Goal: Information Seeking & Learning: Learn about a topic

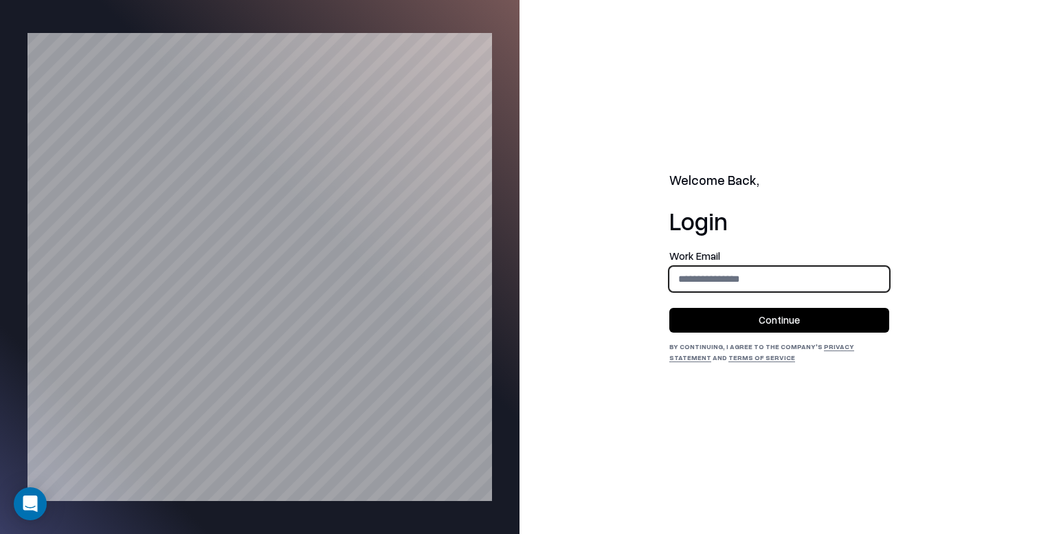
click at [688, 275] on input "email" at bounding box center [779, 278] width 218 height 25
type input "**********"
click at [759, 313] on button "Continue" at bounding box center [779, 320] width 220 height 25
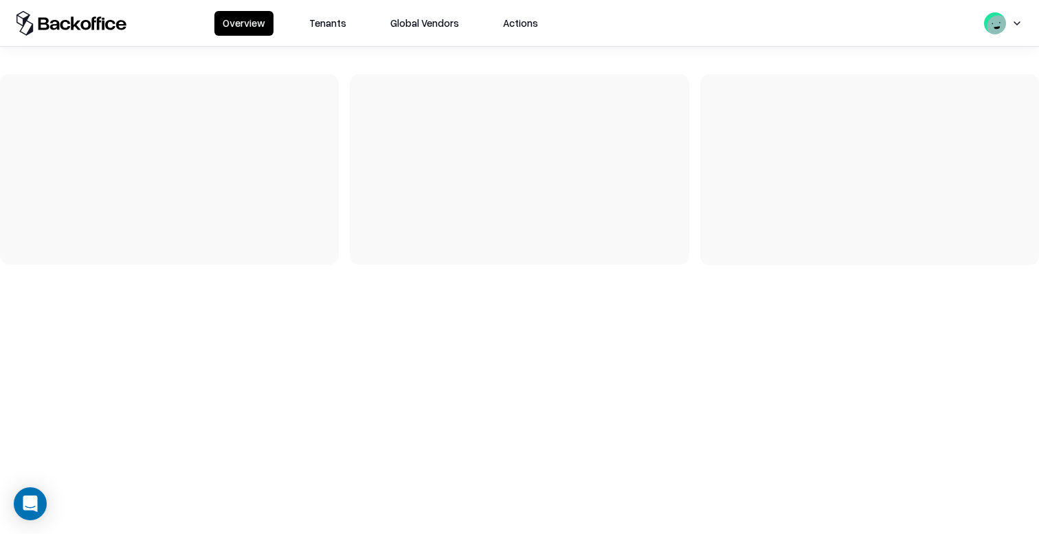
click at [330, 15] on button "Tenants" at bounding box center [328, 23] width 54 height 25
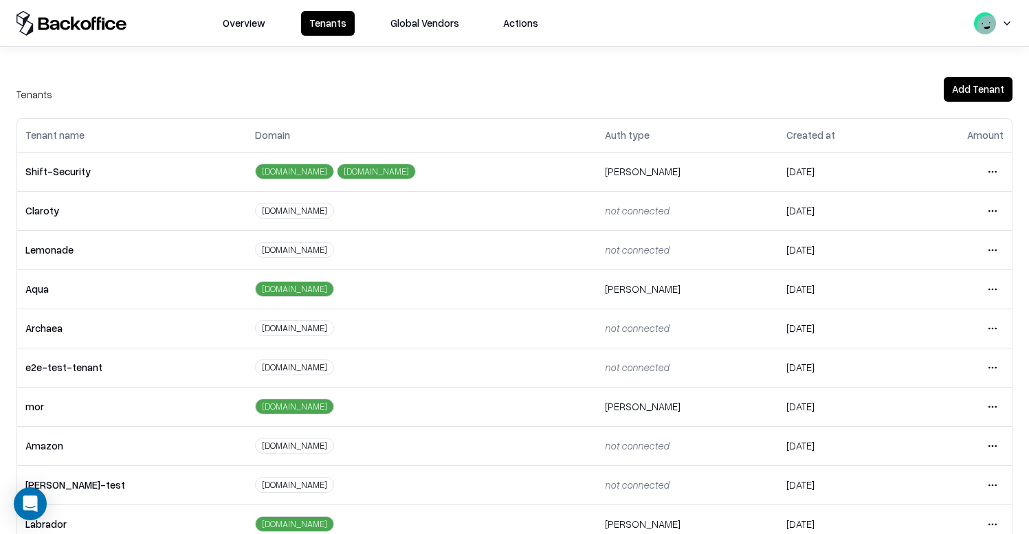
scroll to position [300, 0]
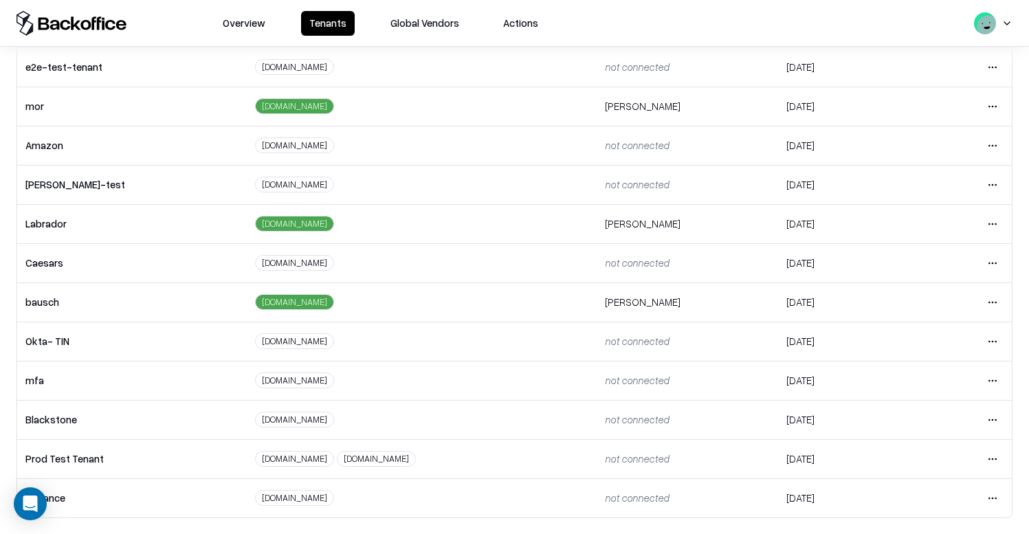
click at [978, 300] on html "Overview Tenants Global Vendors Actions Tenants Add Tenant Tenant name Domain A…" at bounding box center [514, 267] width 1029 height 534
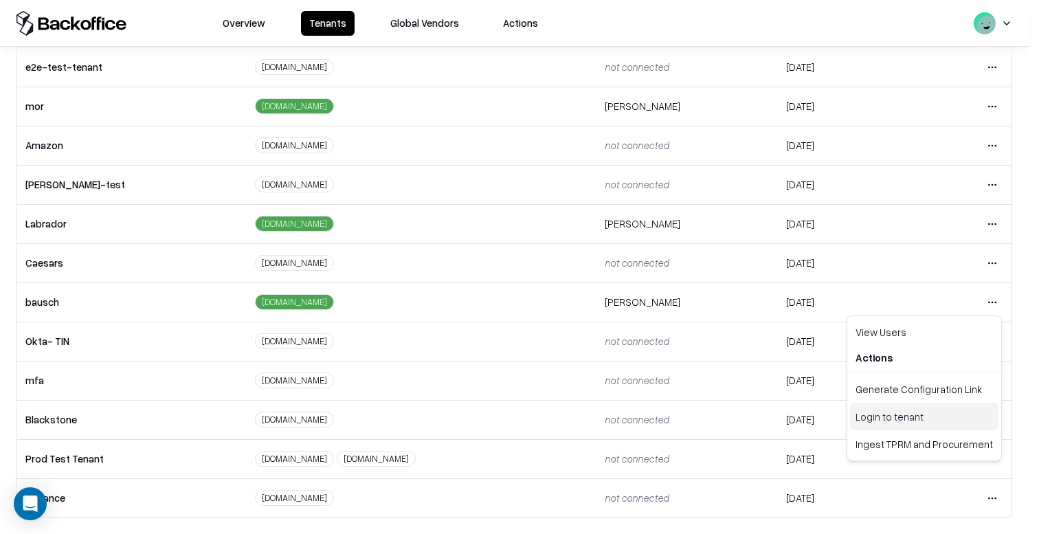
click at [904, 414] on div "Login to tenant" at bounding box center [924, 416] width 148 height 27
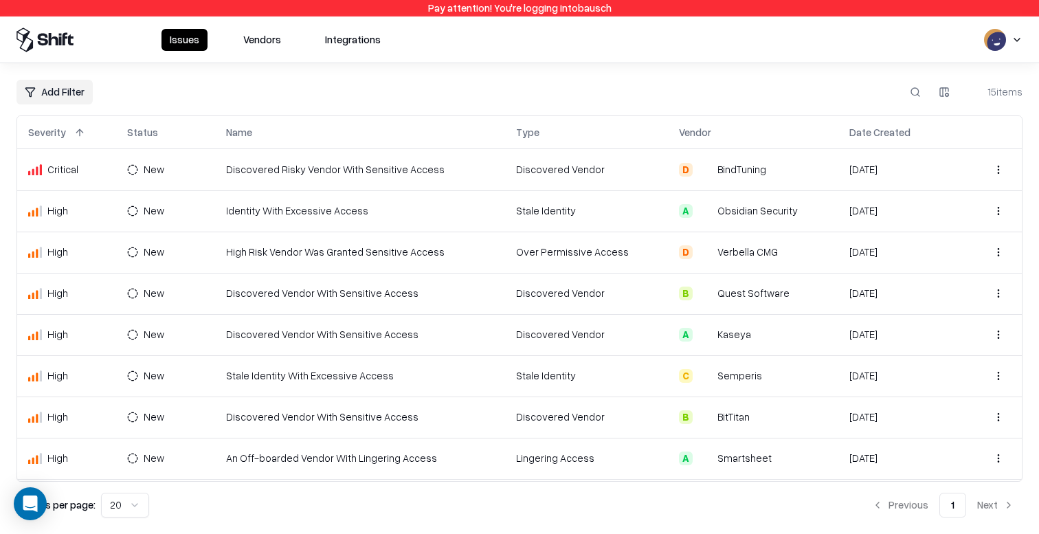
click at [280, 177] on td "Discovered Risky Vendor With Sensitive Access" at bounding box center [360, 169] width 291 height 41
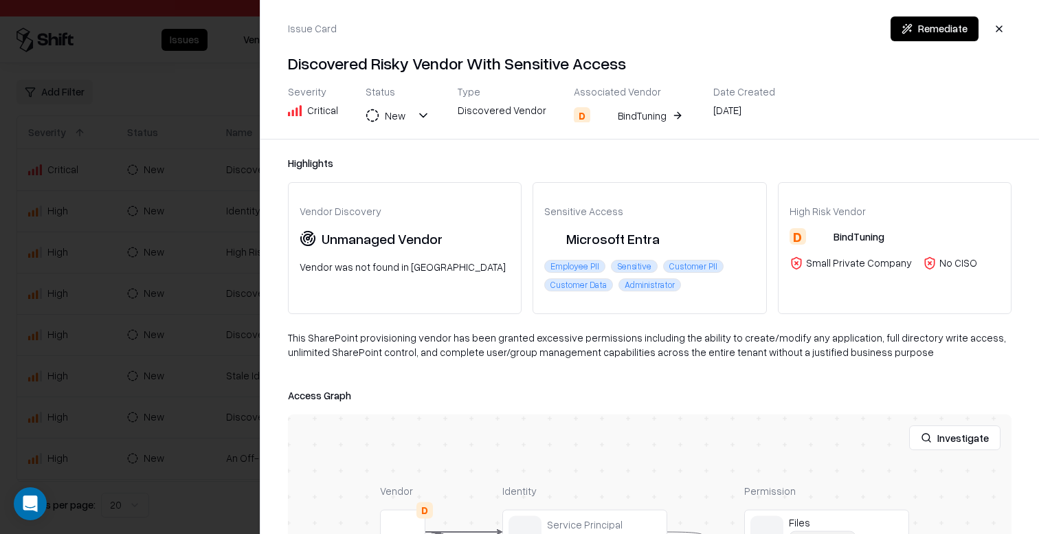
click at [632, 120] on div "BindTuning" at bounding box center [642, 116] width 49 height 14
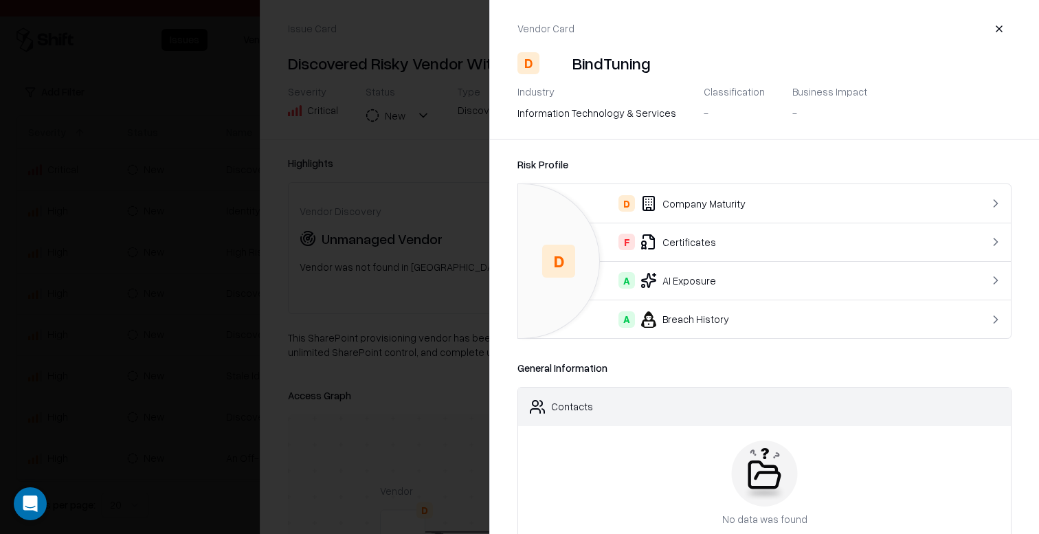
click at [692, 240] on div "F Certificates" at bounding box center [736, 242] width 415 height 16
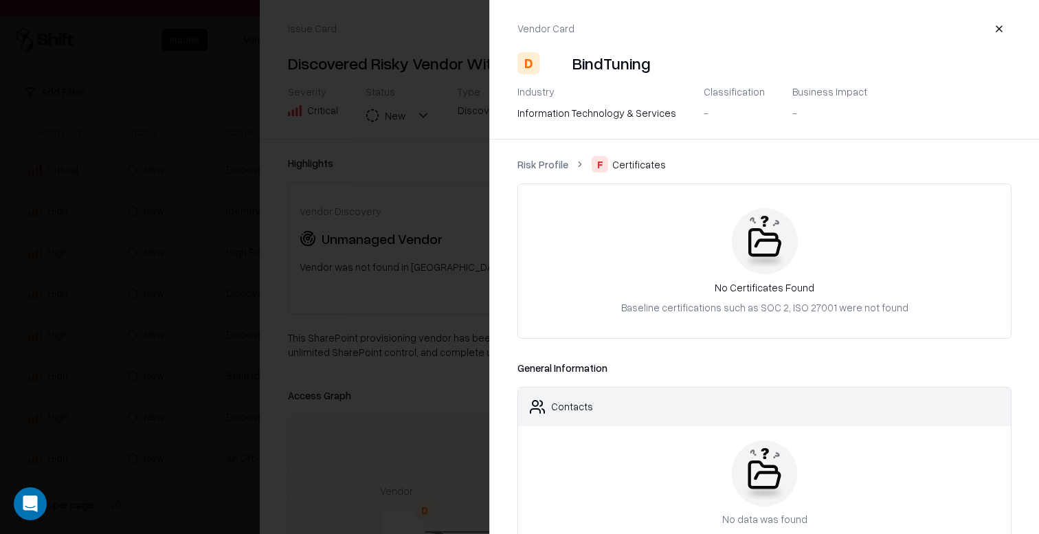
click at [401, 221] on div at bounding box center [519, 267] width 1039 height 534
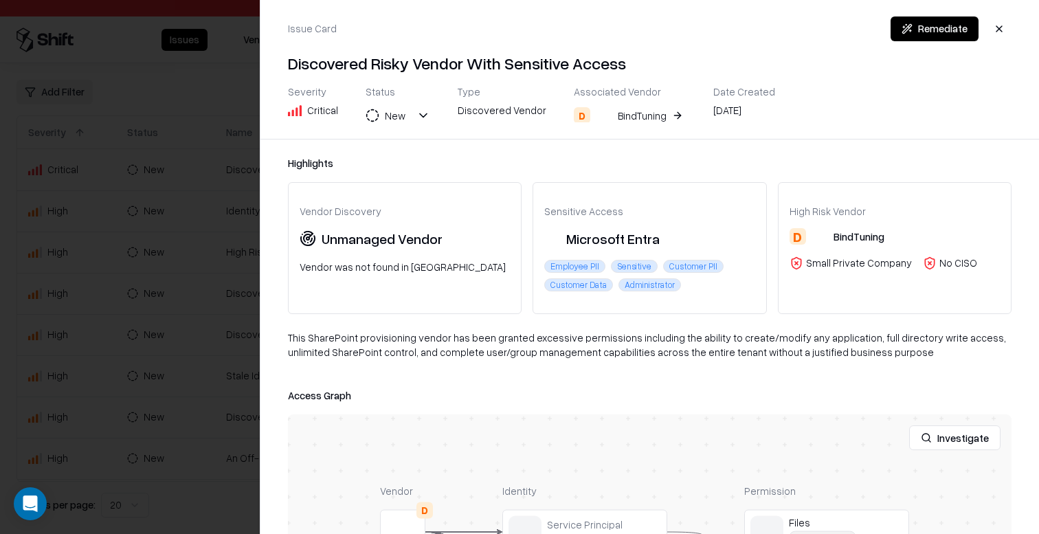
click at [605, 112] on div "BindTuning" at bounding box center [631, 115] width 71 height 16
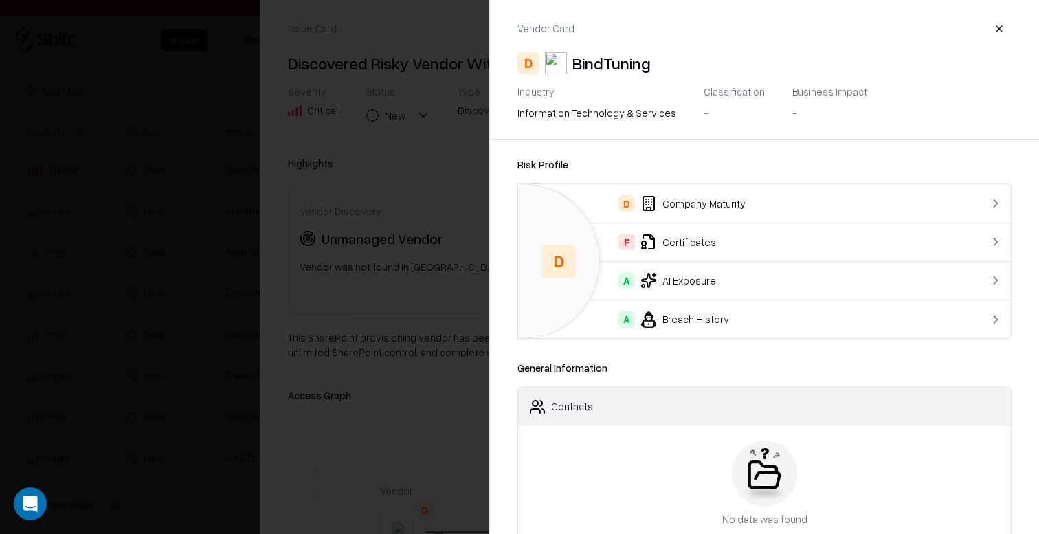
click at [692, 249] on div "F Certificates" at bounding box center [736, 242] width 415 height 16
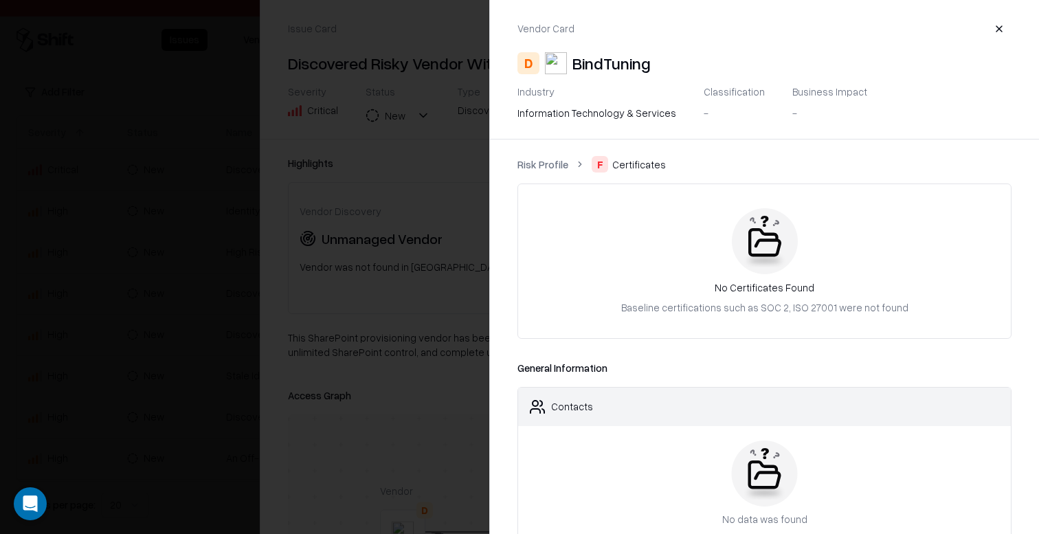
click at [557, 159] on link "Risk Profile" at bounding box center [542, 164] width 51 height 14
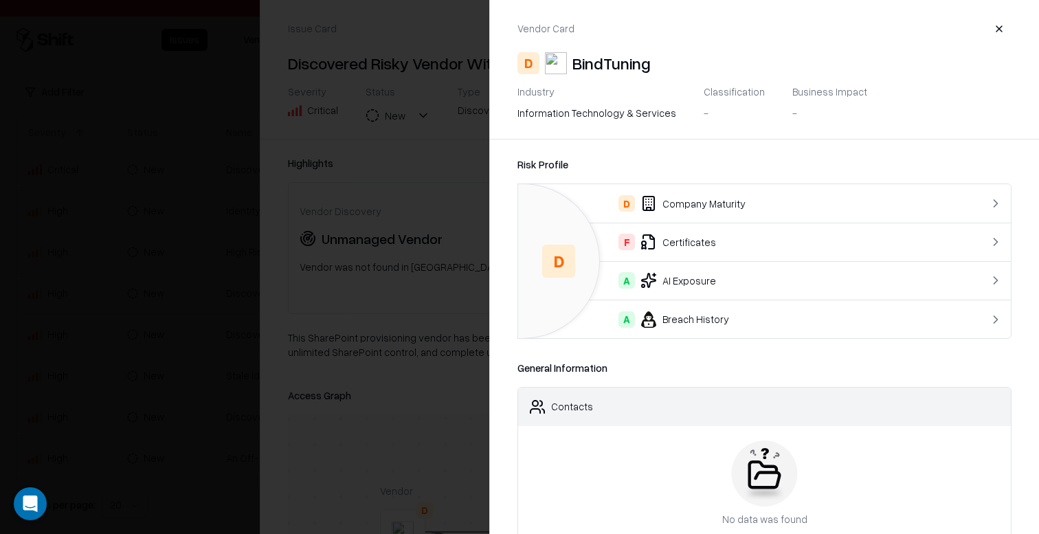
click at [544, 41] on div "Vendor Card" at bounding box center [764, 28] width 494 height 25
click at [544, 53] on div "D BindTuning" at bounding box center [764, 63] width 494 height 22
click at [798, 104] on div "-" at bounding box center [829, 112] width 75 height 19
click at [640, 119] on div "information technology & services" at bounding box center [596, 113] width 159 height 14
click at [708, 210] on div "D Company Maturity" at bounding box center [736, 203] width 415 height 16
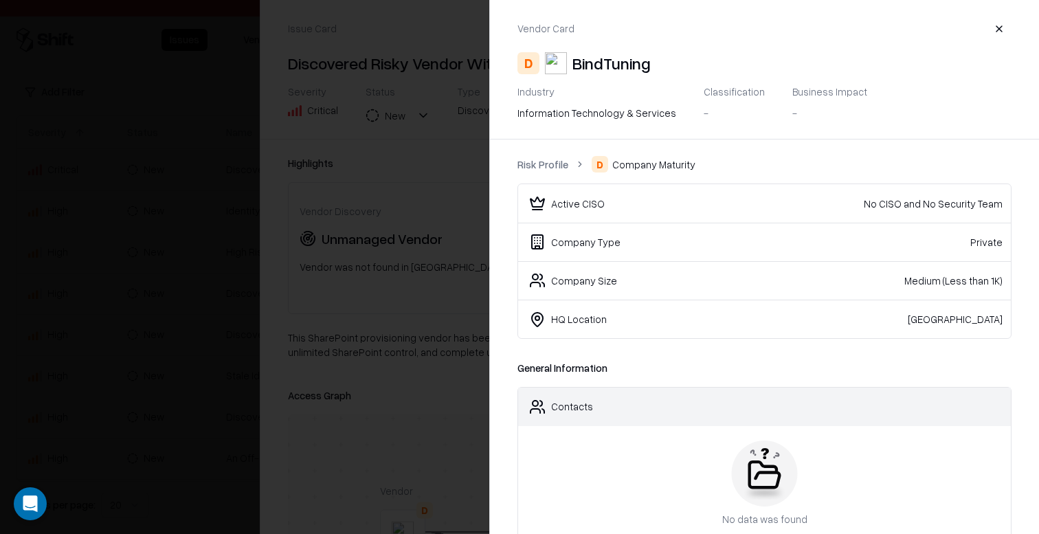
click at [568, 167] on ol "Risk Profile D Company Maturity" at bounding box center [764, 164] width 494 height 16
click at [551, 167] on link "Risk Profile" at bounding box center [542, 164] width 51 height 14
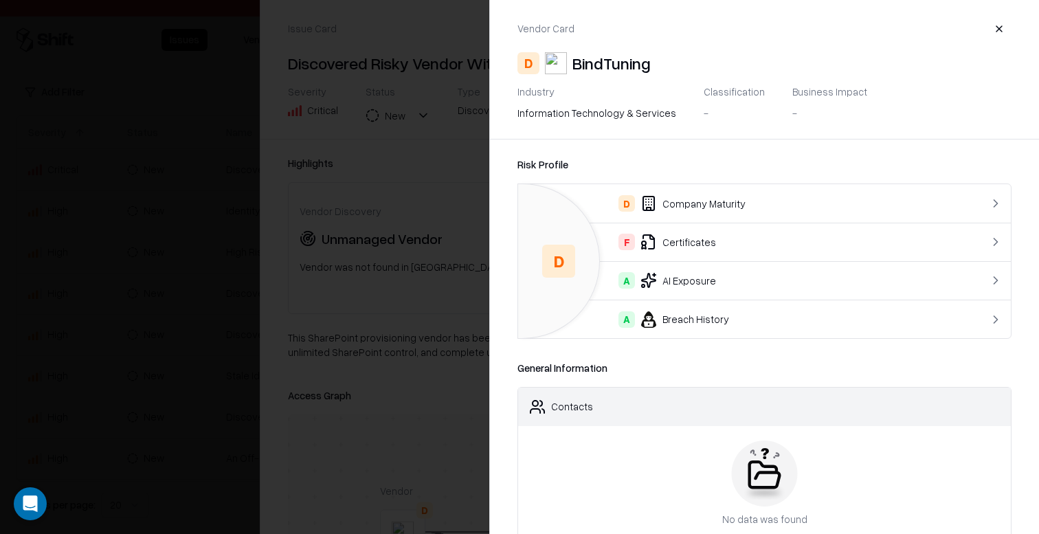
click at [155, 77] on div at bounding box center [519, 267] width 1039 height 534
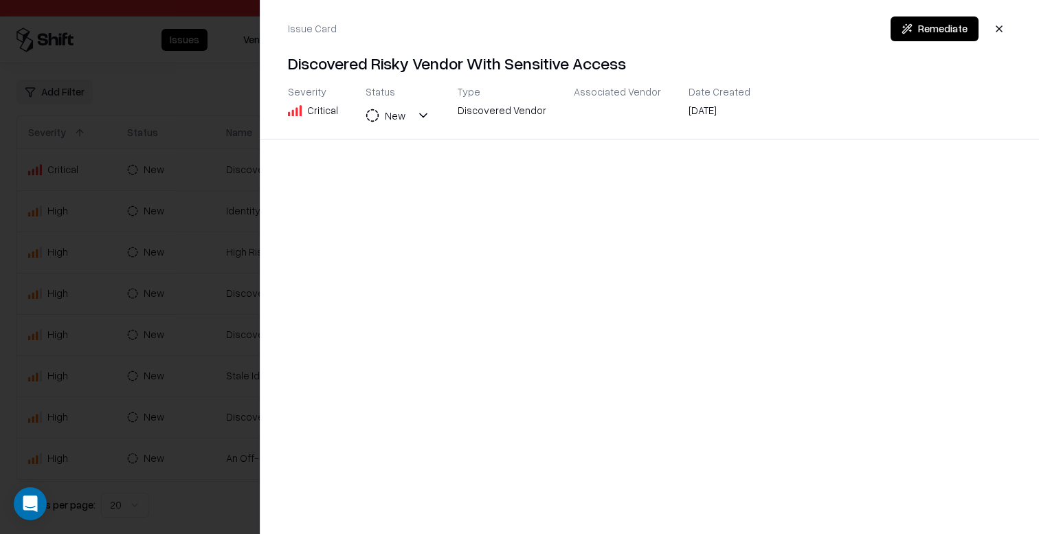
click at [175, 198] on div at bounding box center [519, 267] width 1039 height 534
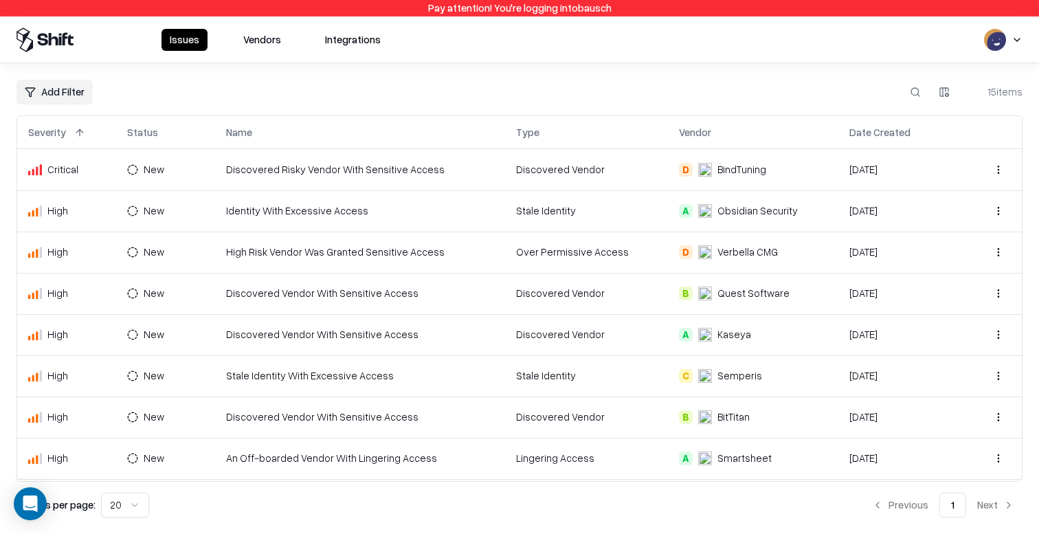
click at [214, 212] on td "New" at bounding box center [165, 210] width 99 height 41
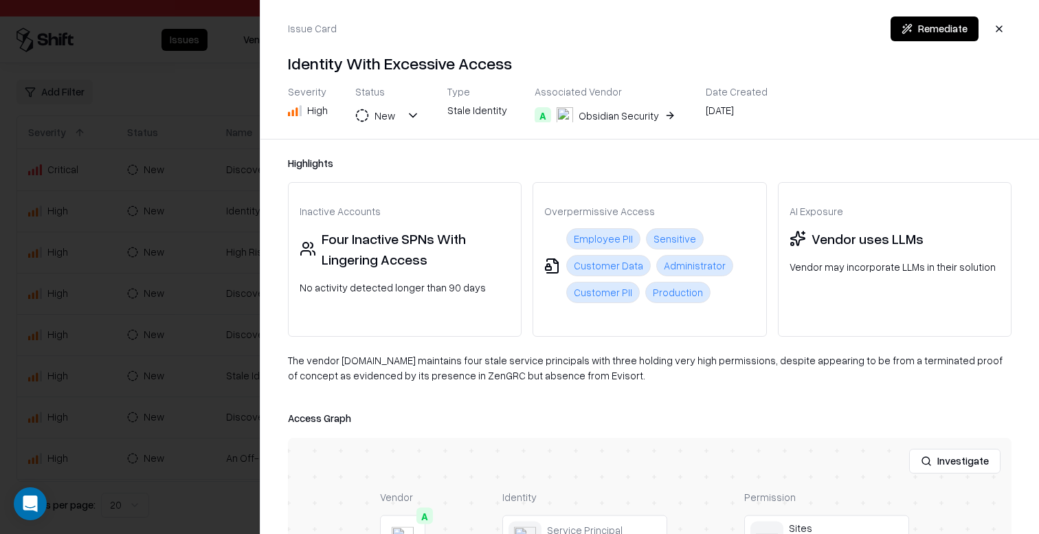
click at [613, 117] on div "Obsidian Security" at bounding box center [619, 116] width 80 height 14
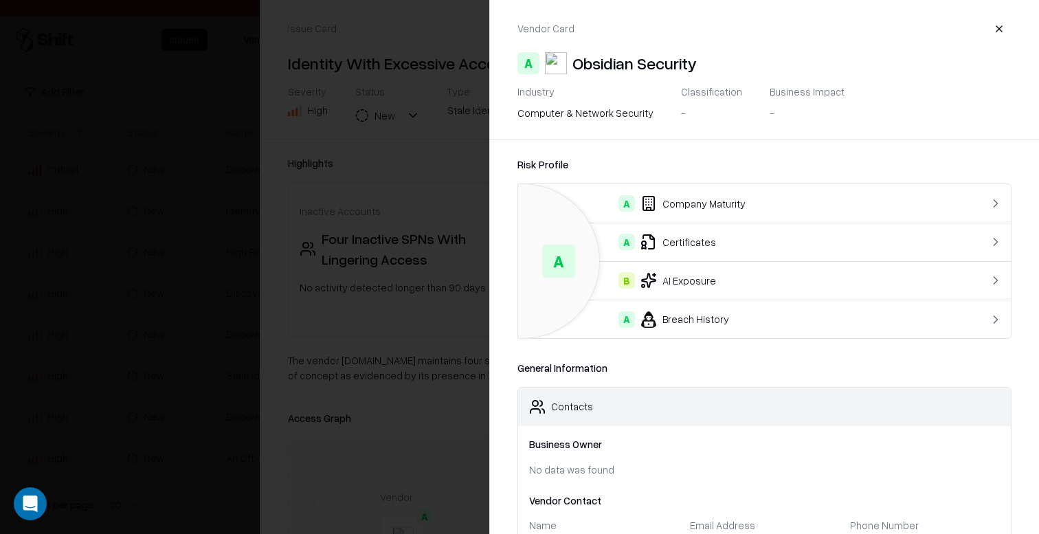
click at [673, 244] on div "A Certificates" at bounding box center [736, 242] width 415 height 16
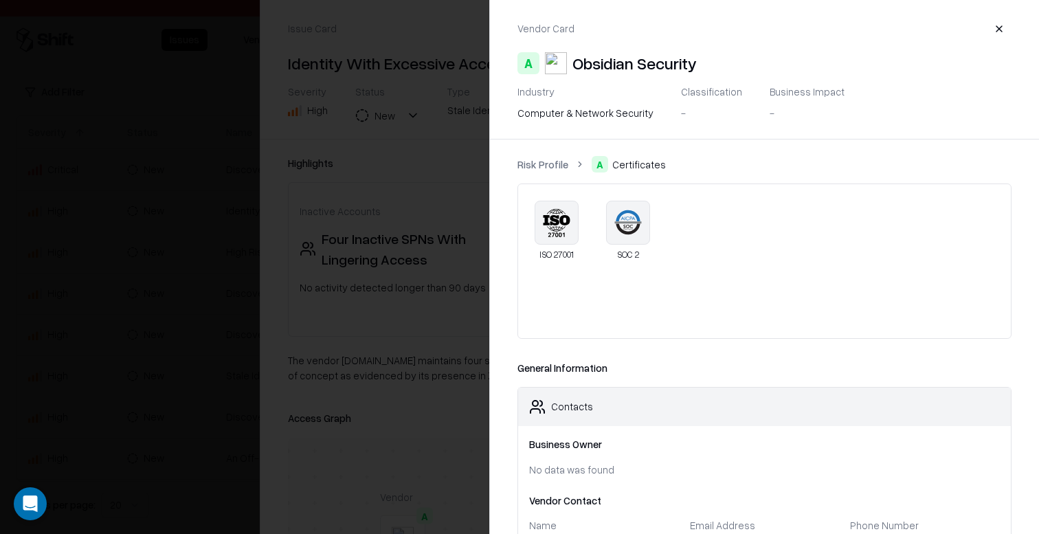
click at [303, 330] on div at bounding box center [519, 267] width 1039 height 534
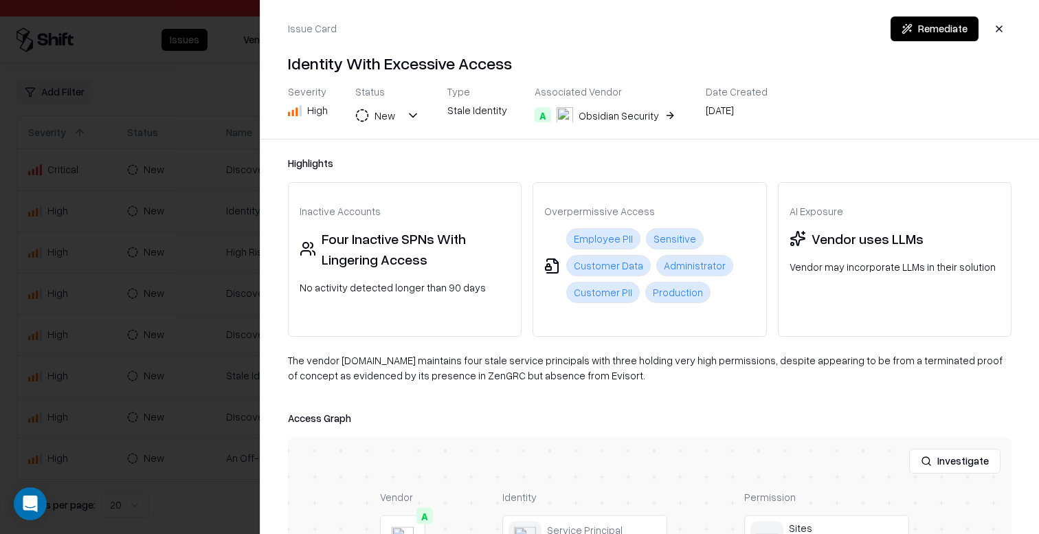
click at [125, 286] on div at bounding box center [519, 267] width 1039 height 534
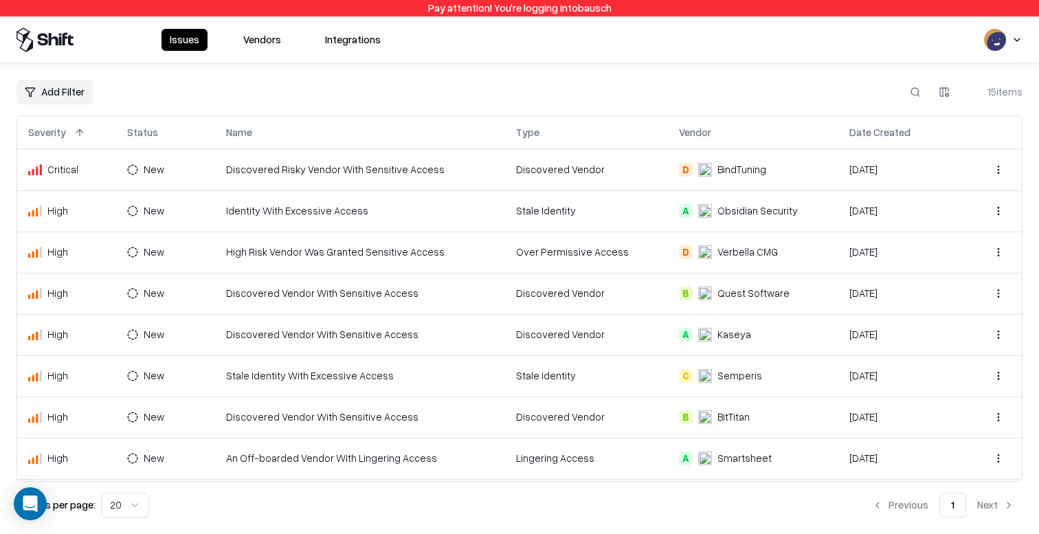
click at [241, 37] on button "Vendors" at bounding box center [262, 40] width 54 height 22
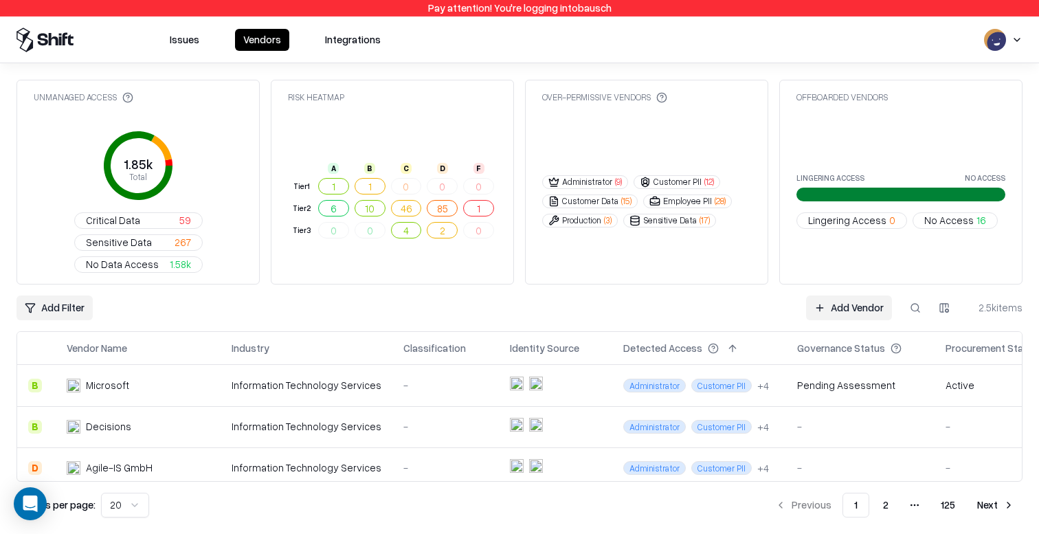
click at [245, 378] on div "Information Technology Services" at bounding box center [307, 385] width 150 height 14
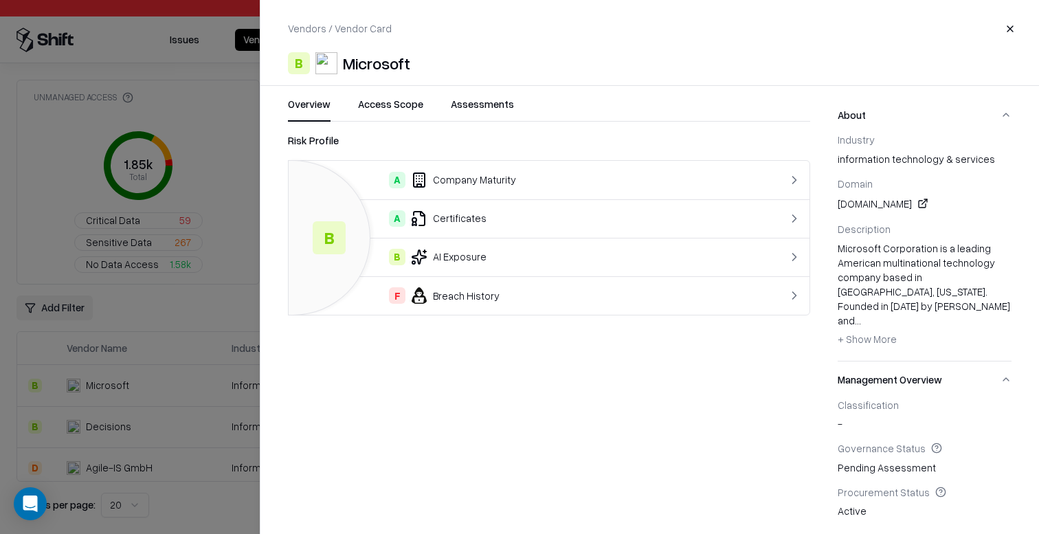
click at [435, 214] on div "A Certificates" at bounding box center [520, 218] width 440 height 16
click at [168, 279] on div at bounding box center [519, 267] width 1039 height 534
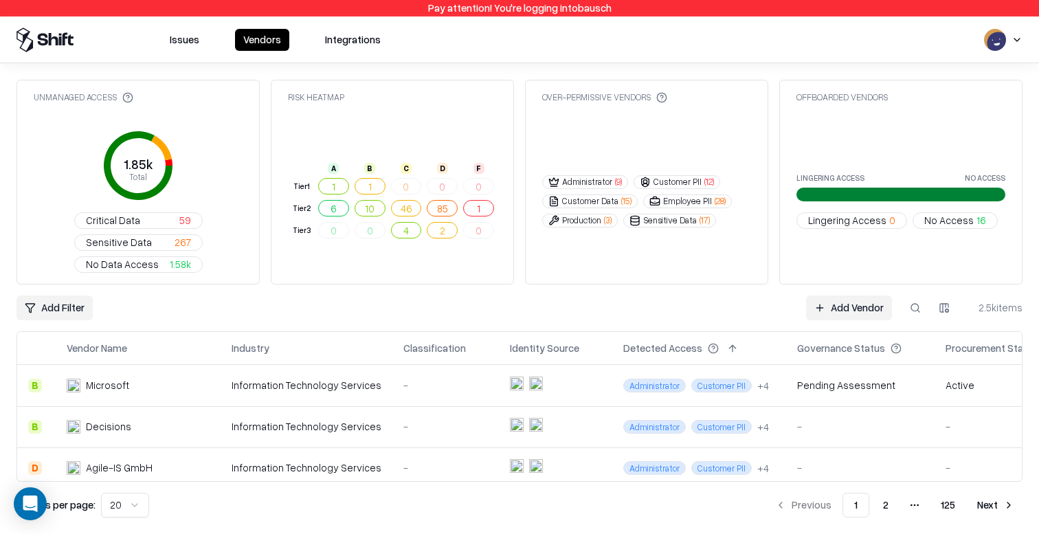
click at [261, 460] on div "Information Technology Services" at bounding box center [307, 467] width 150 height 14
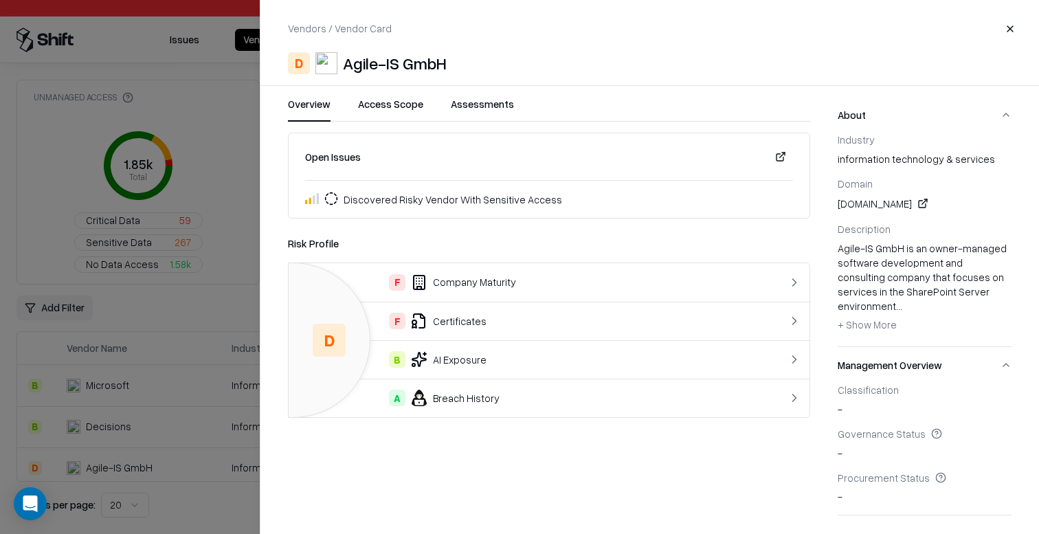
click at [443, 334] on td "F Certificates" at bounding box center [520, 321] width 462 height 38
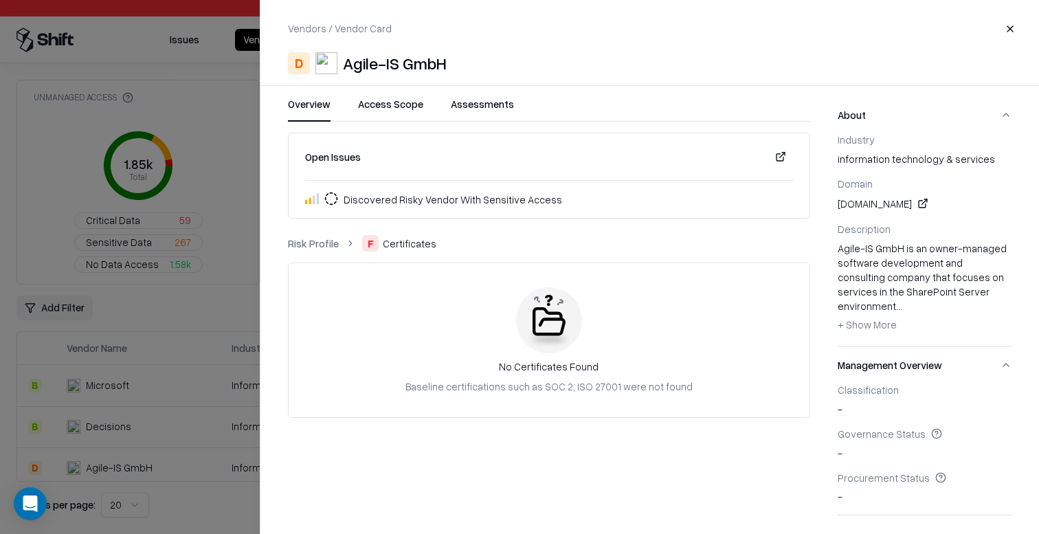
click at [436, 383] on div "Baseline certifications such as SOC 2, ISO 27001 were not found" at bounding box center [548, 386] width 287 height 14
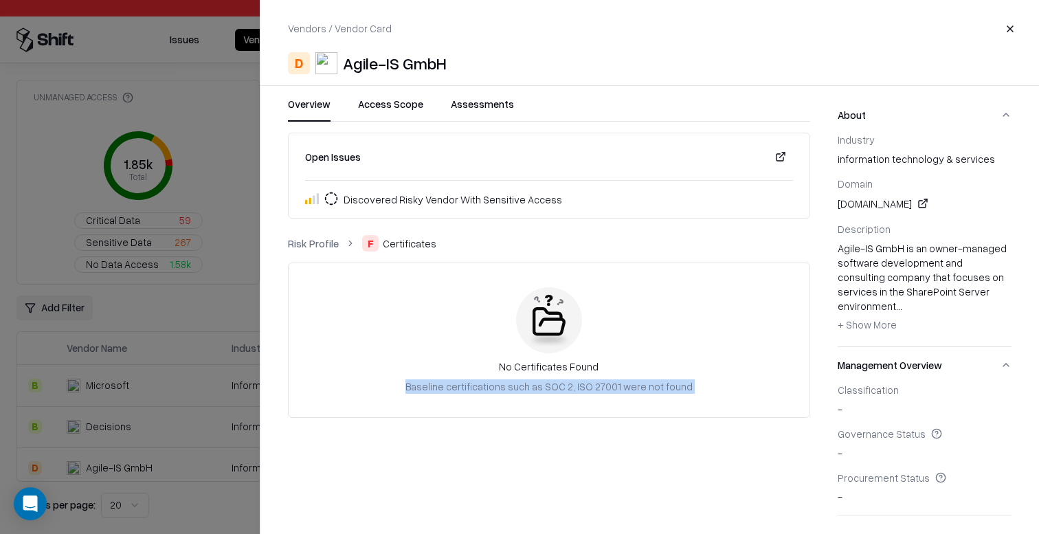
click at [436, 383] on div "Baseline certifications such as SOC 2, ISO 27001 were not found" at bounding box center [548, 386] width 287 height 14
click at [432, 383] on div "Baseline certifications such as SOC 2, ISO 27001 were not found" at bounding box center [548, 386] width 287 height 14
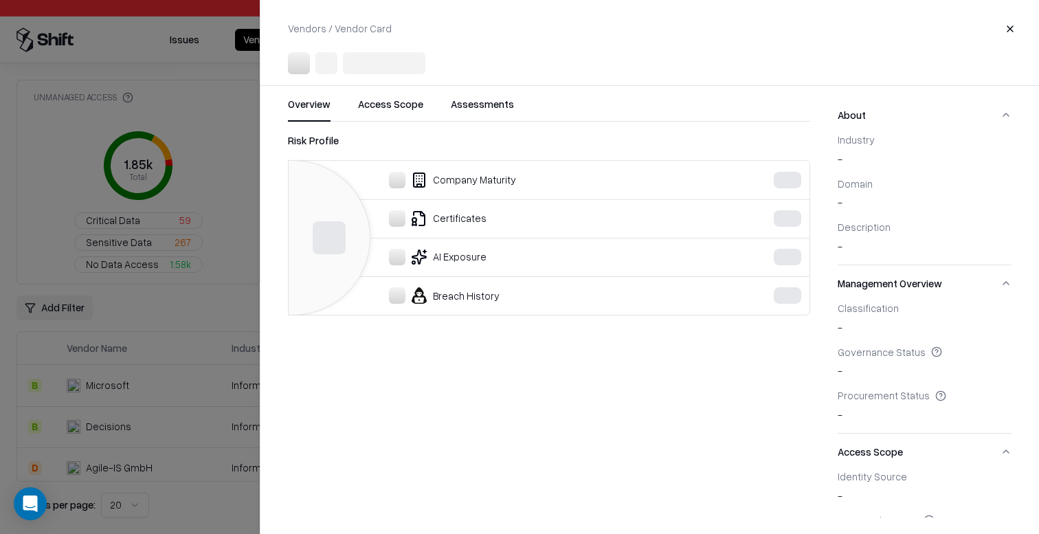
click at [212, 480] on div at bounding box center [519, 267] width 1039 height 534
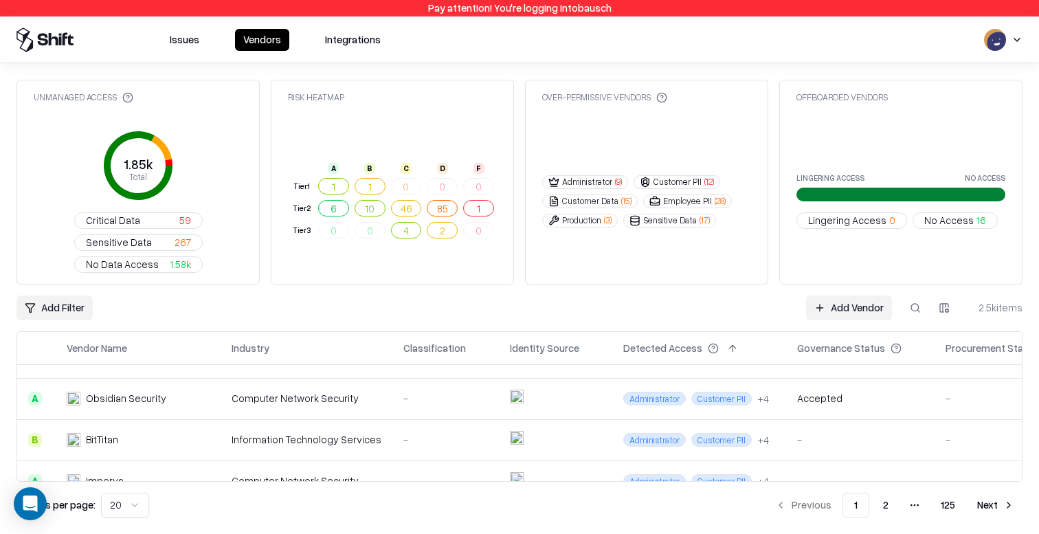
scroll to position [111, 0]
click at [272, 432] on div "Information Technology Services" at bounding box center [307, 439] width 150 height 14
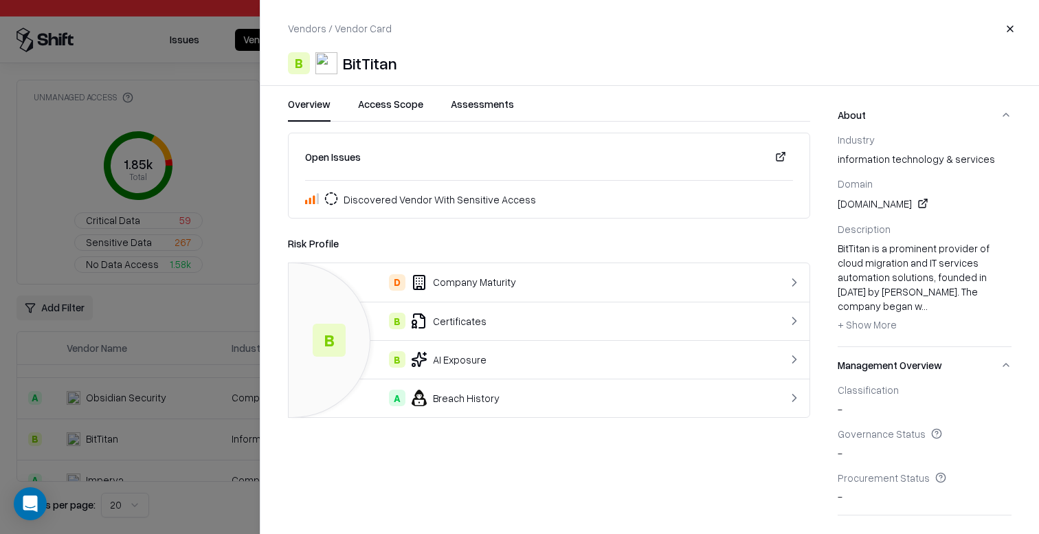
click at [440, 325] on div "B Certificates" at bounding box center [520, 321] width 440 height 16
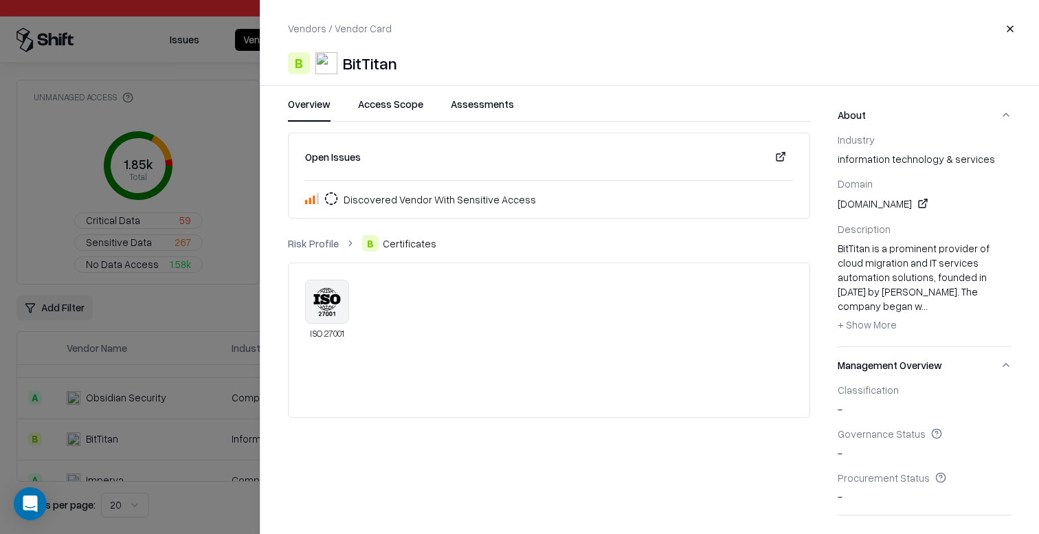
click at [312, 243] on link "Risk Profile" at bounding box center [313, 243] width 51 height 14
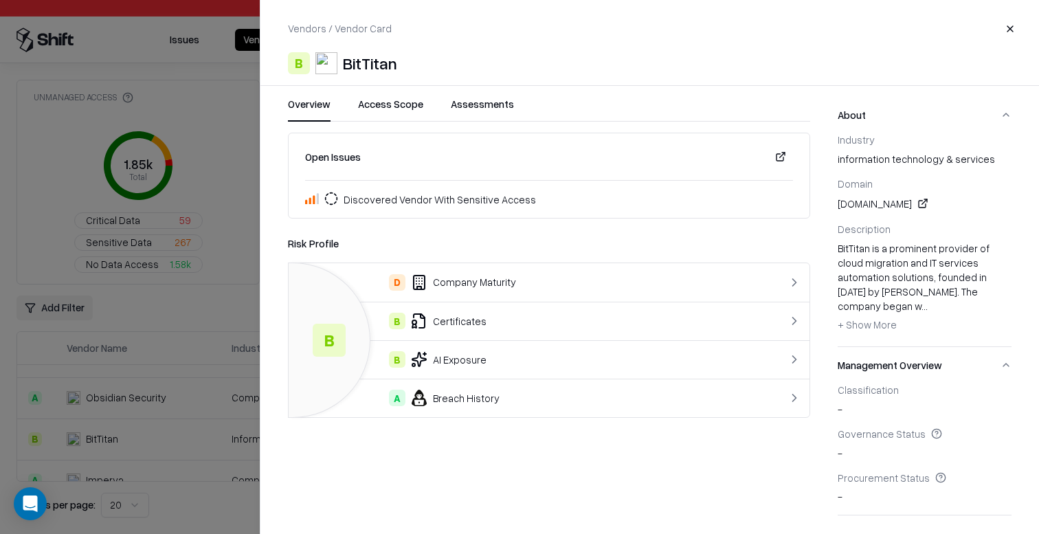
click at [465, 320] on div "B Certificates" at bounding box center [520, 321] width 440 height 16
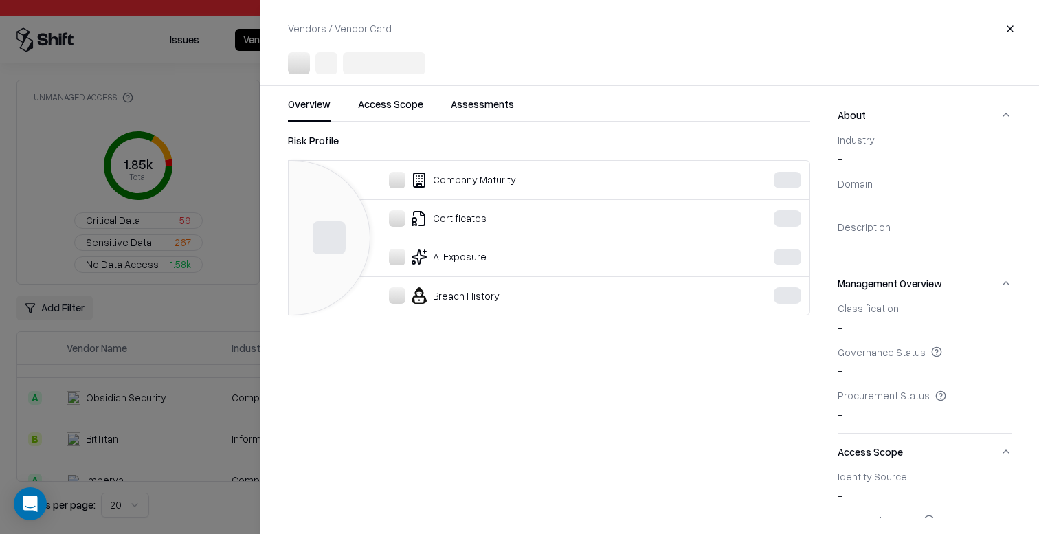
click at [207, 119] on div at bounding box center [519, 267] width 1039 height 534
